Goal: Task Accomplishment & Management: Use online tool/utility

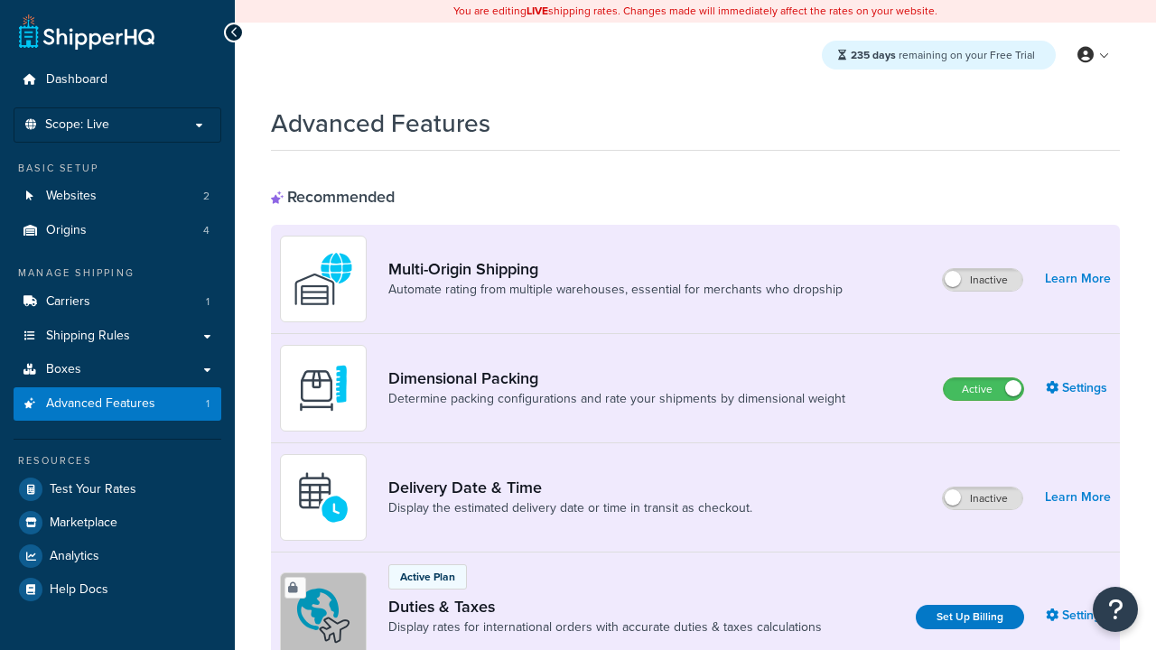
scroll to position [585, 0]
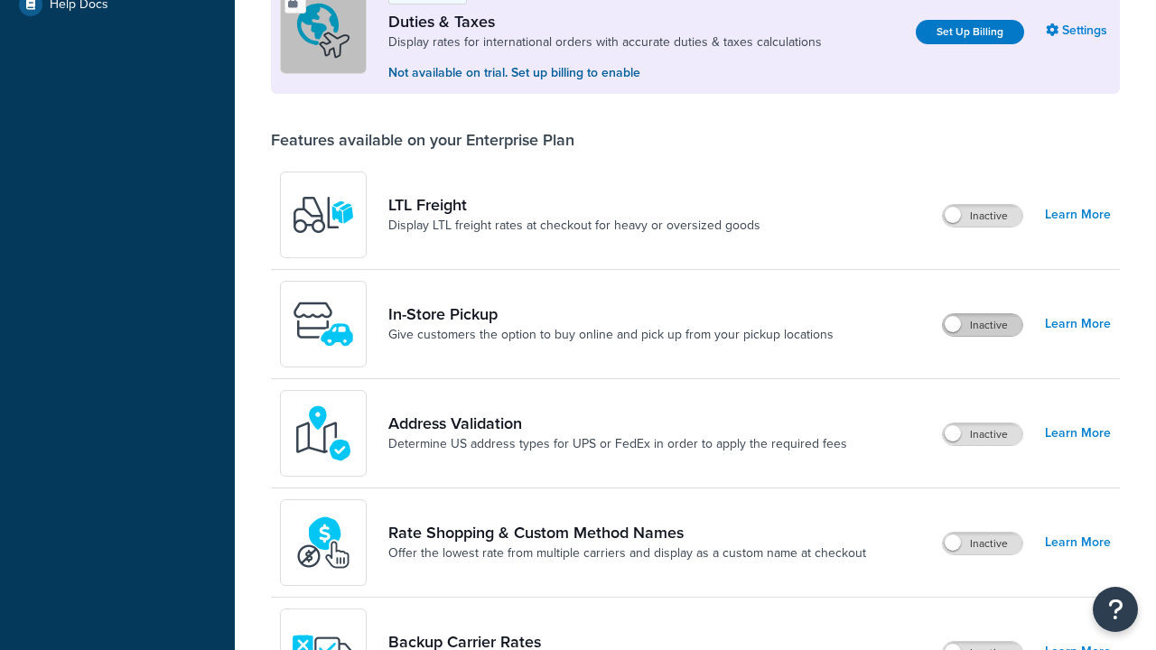
click at [983, 325] on label "Inactive" at bounding box center [983, 325] width 80 height 22
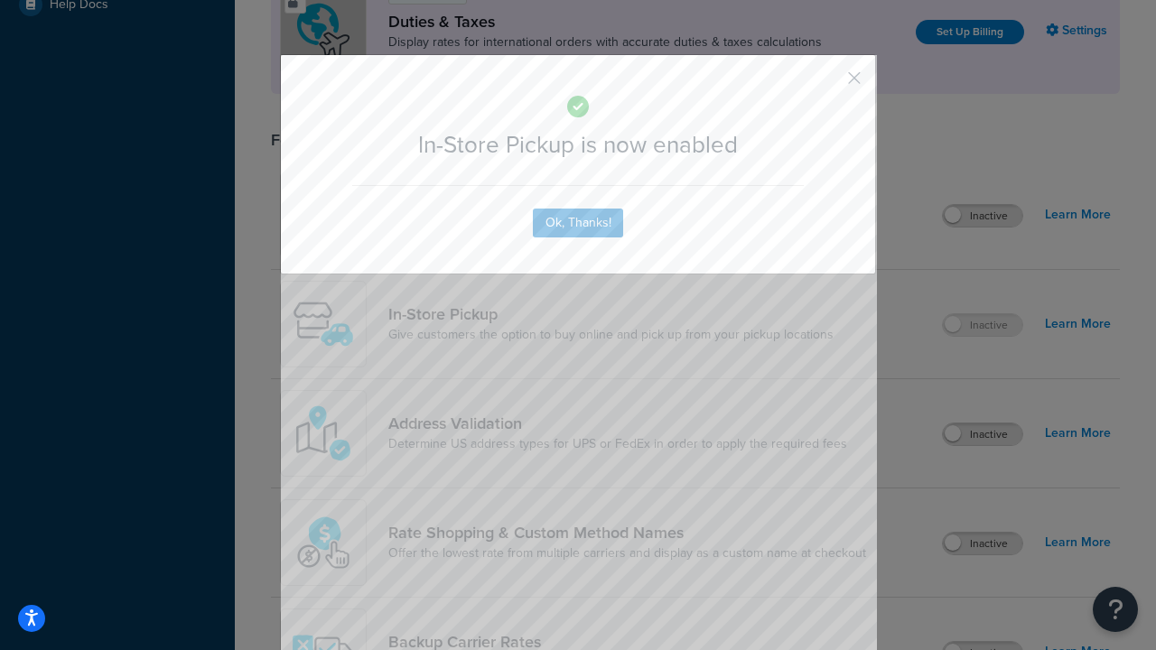
click at [828, 82] on button "button" at bounding box center [828, 84] width 5 height 5
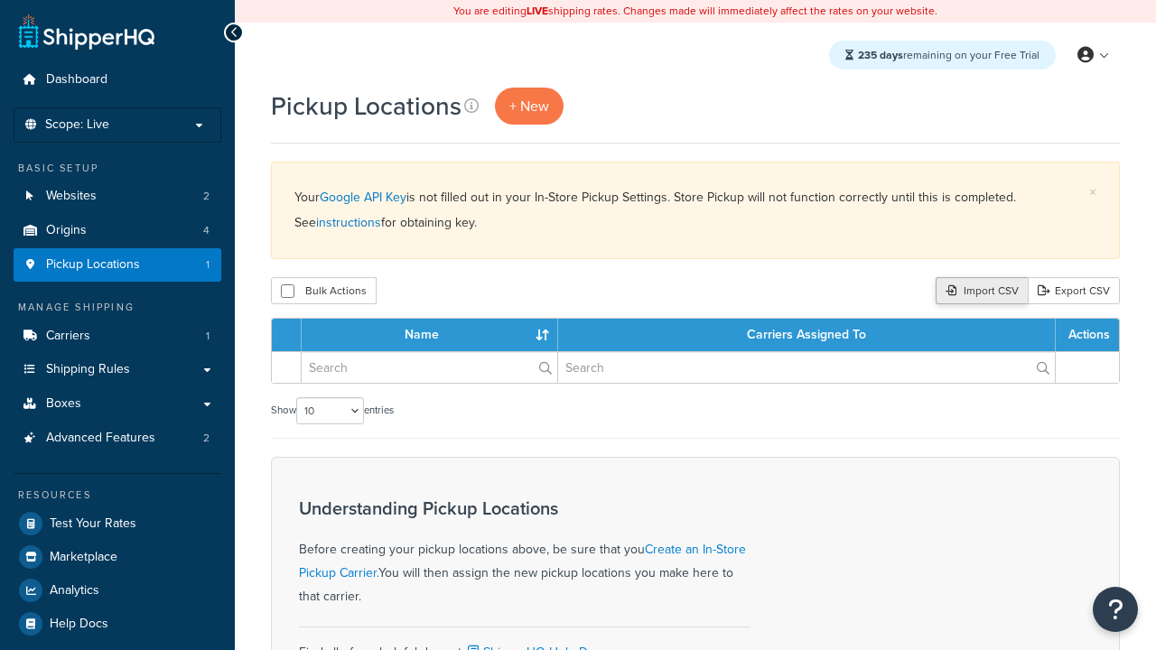
click at [979, 292] on div "Import CSV" at bounding box center [982, 290] width 92 height 27
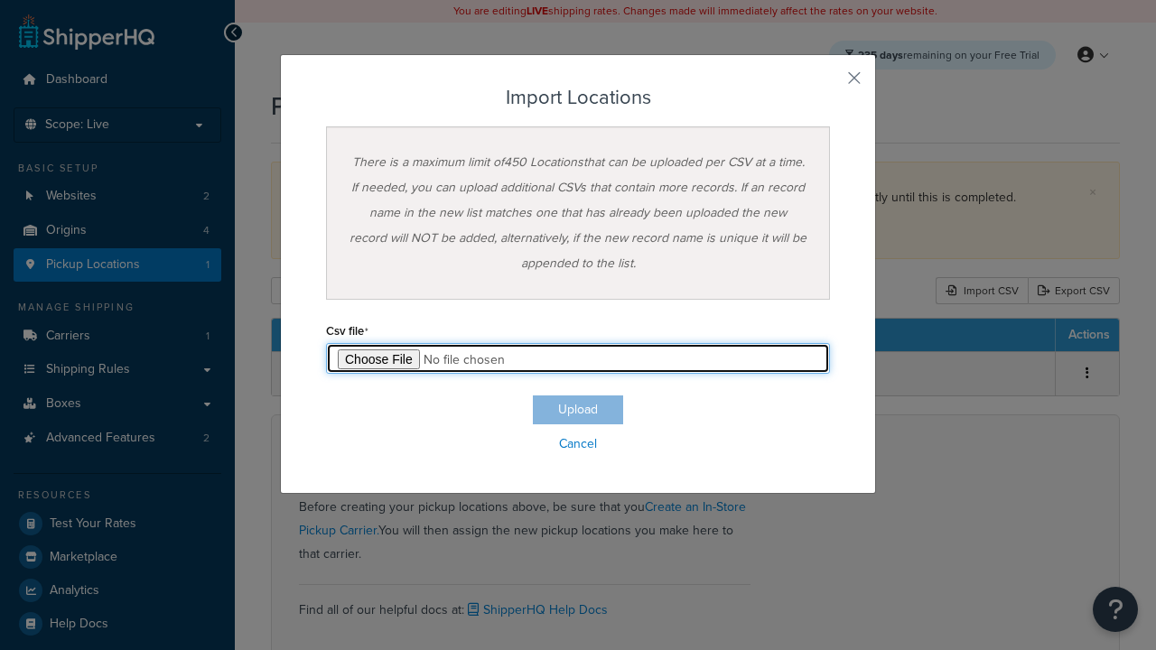
click at [578, 359] on input "file" at bounding box center [578, 358] width 504 height 31
type input "C:\fakepath\importLocationsSuccess.csv"
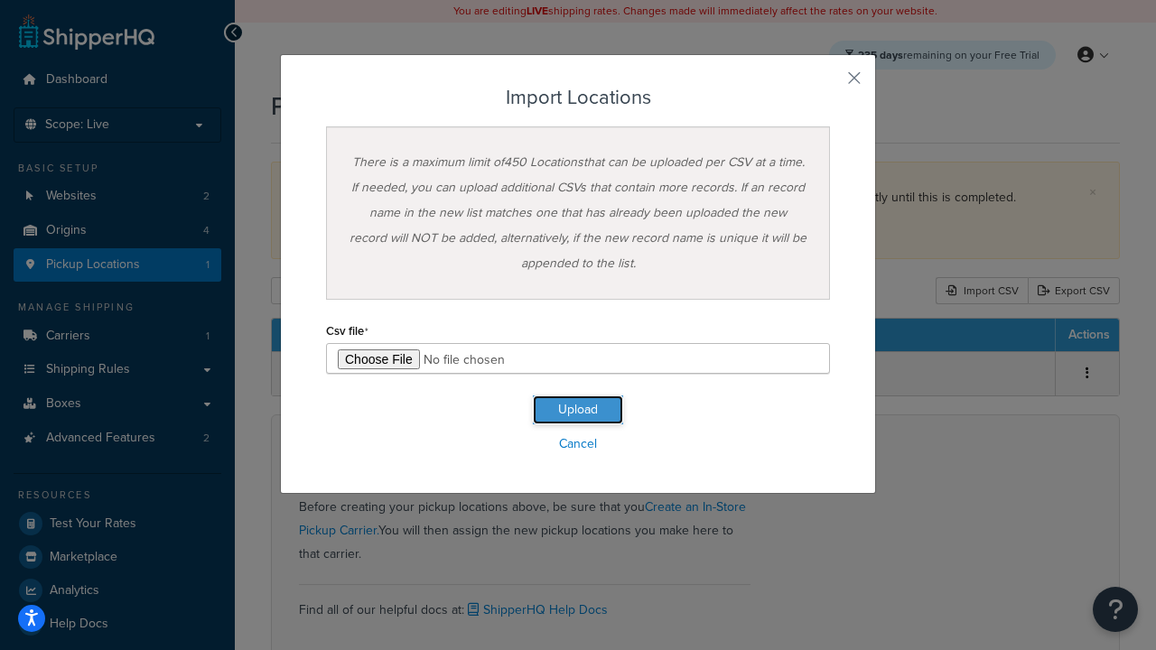
click at [578, 410] on button "Upload" at bounding box center [578, 410] width 90 height 29
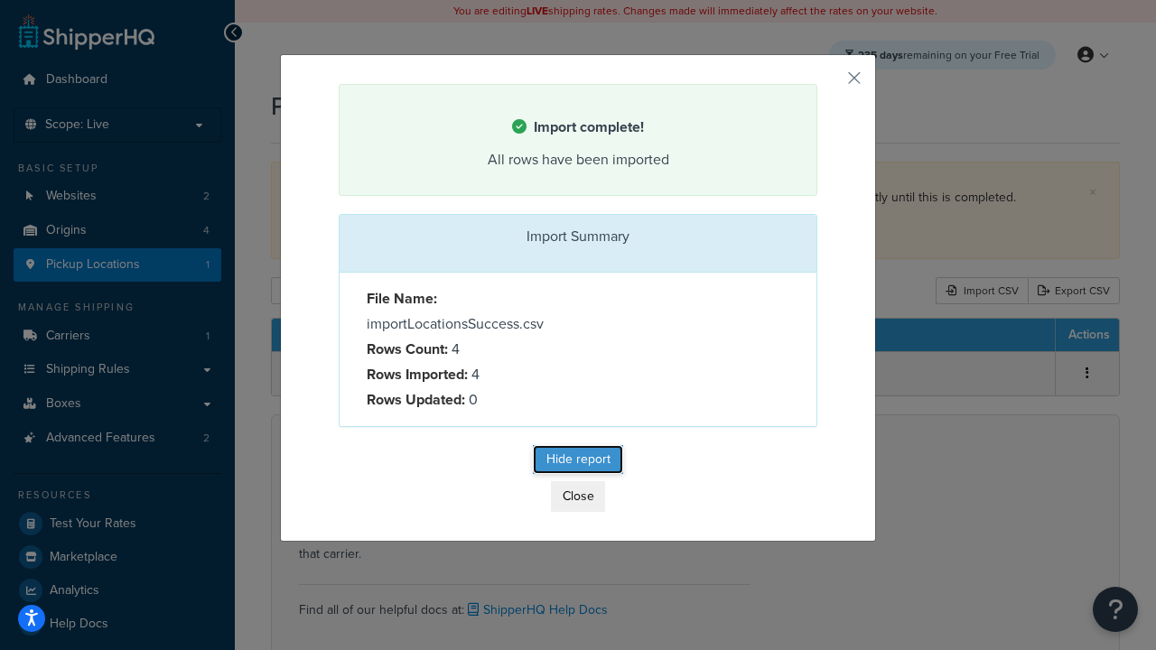
click at [578, 463] on button "Hide report" at bounding box center [578, 459] width 90 height 29
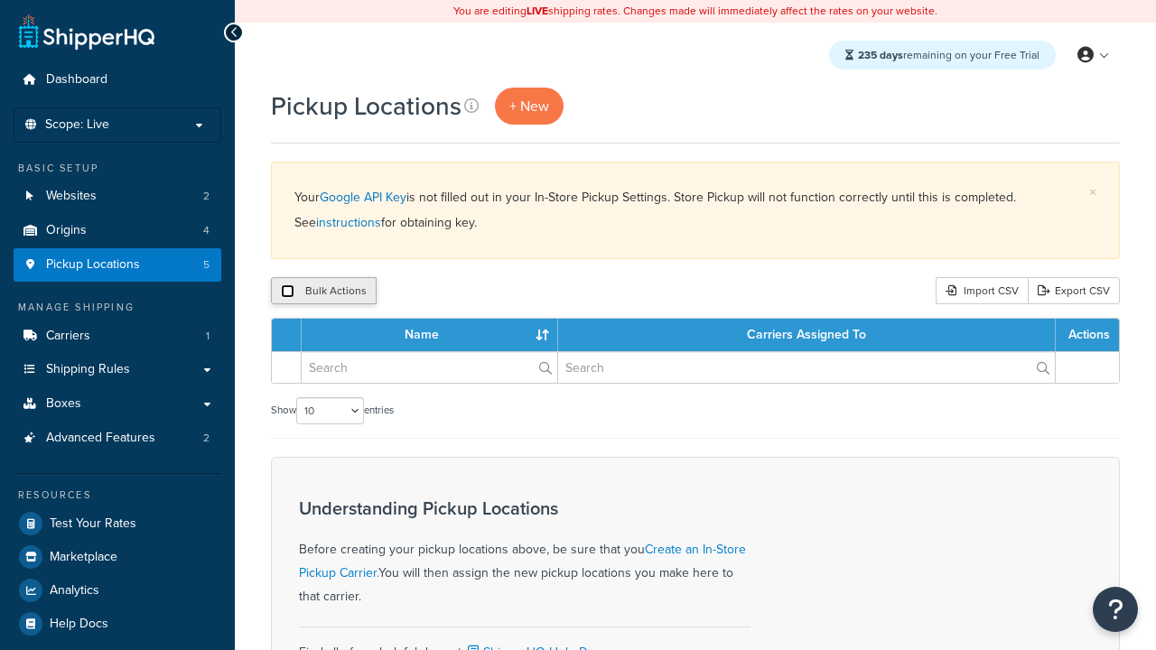
click at [287, 292] on input "checkbox" at bounding box center [288, 292] width 14 height 14
checkbox input "true"
